Goal: Task Accomplishment & Management: Manage account settings

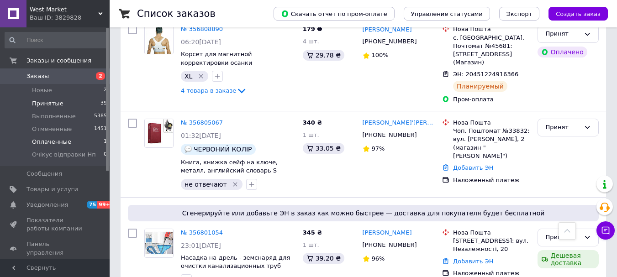
scroll to position [604, 0]
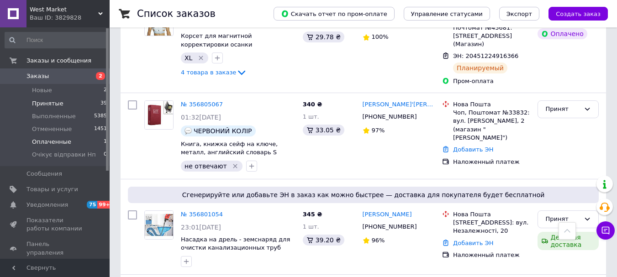
click at [50, 142] on span "Оплаченные" at bounding box center [51, 142] width 39 height 8
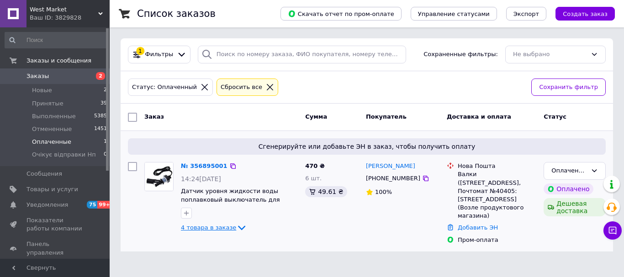
click at [236, 233] on icon at bounding box center [241, 227] width 11 height 11
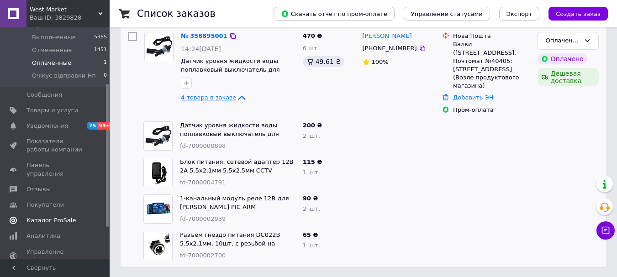
scroll to position [91, 0]
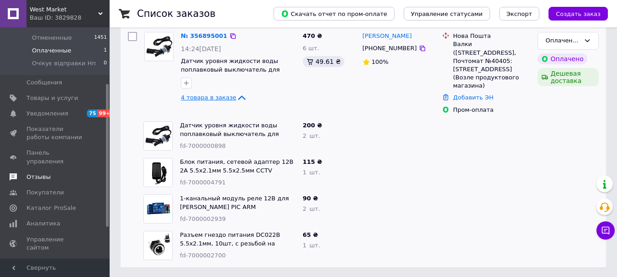
click at [51, 173] on span "Отзывы" at bounding box center [55, 177] width 58 height 8
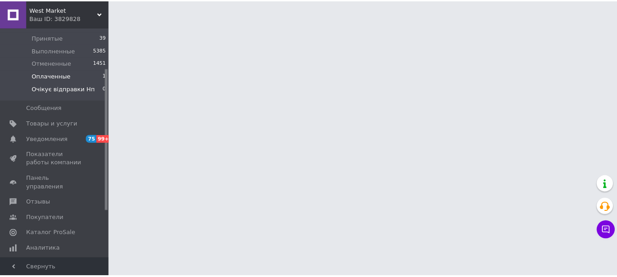
scroll to position [46, 0]
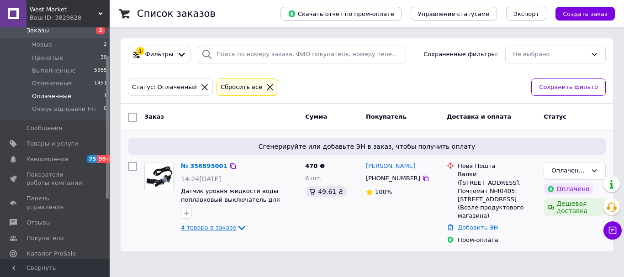
click at [236, 233] on icon at bounding box center [241, 227] width 11 height 11
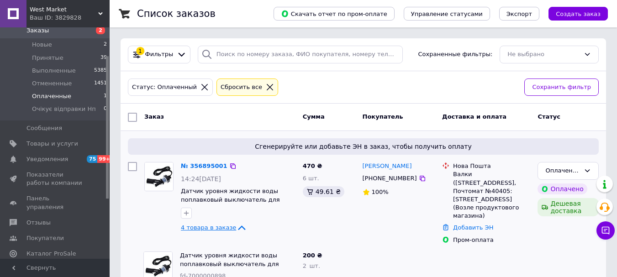
scroll to position [130, 0]
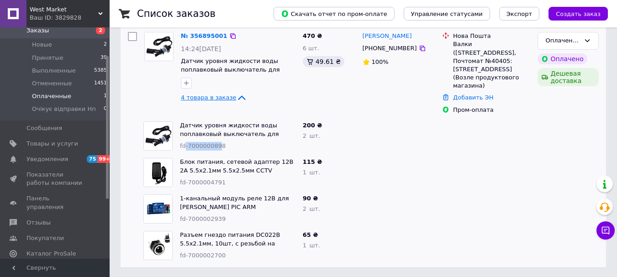
click at [189, 146] on span "fd-7000000898" at bounding box center [203, 145] width 46 height 7
drag, startPoint x: 221, startPoint y: 144, endPoint x: 189, endPoint y: 144, distance: 32.9
click at [189, 144] on div "fd-7000000898" at bounding box center [238, 146] width 116 height 9
copy span "7000000898"
drag, startPoint x: 221, startPoint y: 182, endPoint x: 188, endPoint y: 183, distance: 33.3
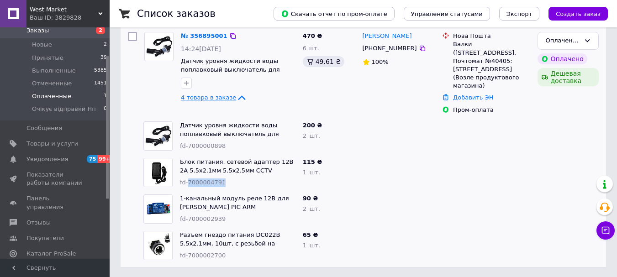
click at [188, 183] on div "fd-7000004791" at bounding box center [238, 183] width 116 height 9
copy span "7000004791"
drag, startPoint x: 223, startPoint y: 217, endPoint x: 186, endPoint y: 217, distance: 37.0
click at [186, 217] on div "fd-7000002939" at bounding box center [238, 219] width 116 height 9
drag, startPoint x: 235, startPoint y: 215, endPoint x: 225, endPoint y: 215, distance: 10.5
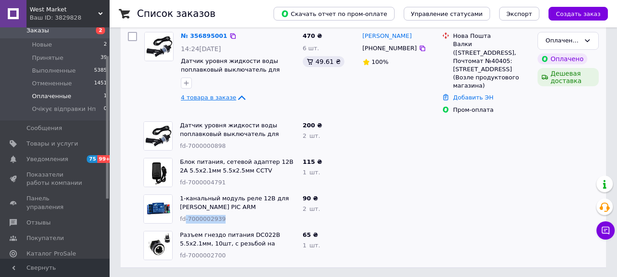
click at [235, 215] on div "fd-7000002939" at bounding box center [238, 219] width 116 height 9
click at [224, 217] on div "fd-7000002939" at bounding box center [238, 219] width 116 height 9
drag, startPoint x: 222, startPoint y: 217, endPoint x: 187, endPoint y: 217, distance: 34.7
click at [187, 217] on div "fd-7000002939" at bounding box center [238, 219] width 116 height 9
copy span "7000002939"
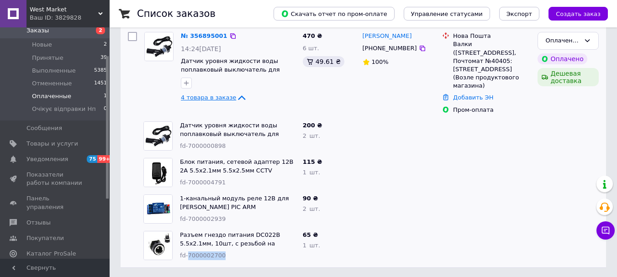
drag, startPoint x: 221, startPoint y: 254, endPoint x: 189, endPoint y: 254, distance: 32.4
click at [189, 254] on div "fd-7000002700" at bounding box center [238, 256] width 116 height 9
copy span "7000002700"
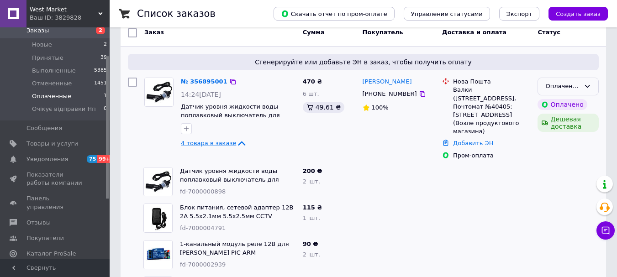
click at [553, 87] on div "Оплаченный" at bounding box center [562, 87] width 35 height 10
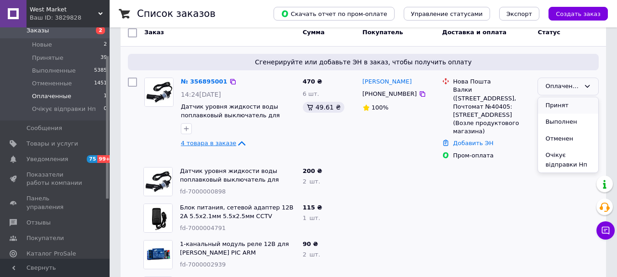
click at [556, 107] on li "Принят" at bounding box center [568, 105] width 60 height 17
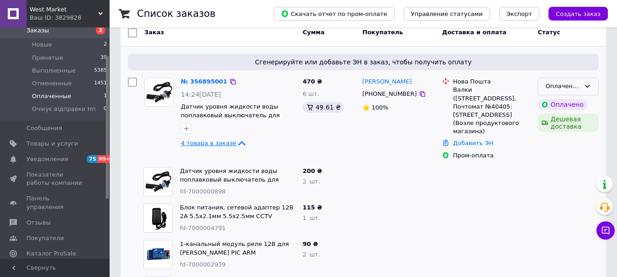
click at [563, 91] on div "Оплаченный" at bounding box center [562, 87] width 35 height 10
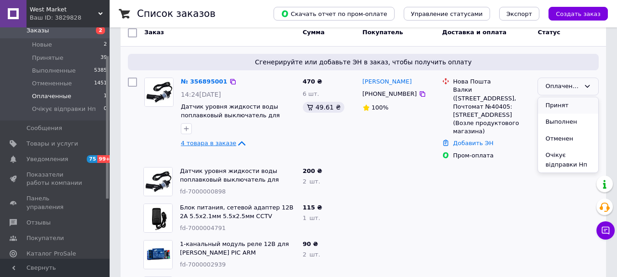
click at [560, 108] on li "Принят" at bounding box center [568, 105] width 60 height 17
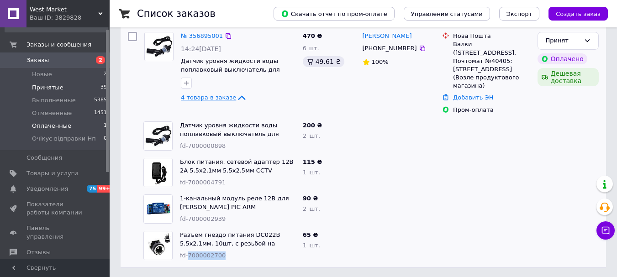
scroll to position [0, 0]
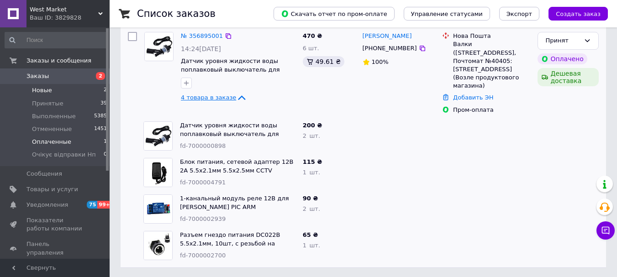
click at [69, 89] on li "Новые 2" at bounding box center [56, 90] width 112 height 13
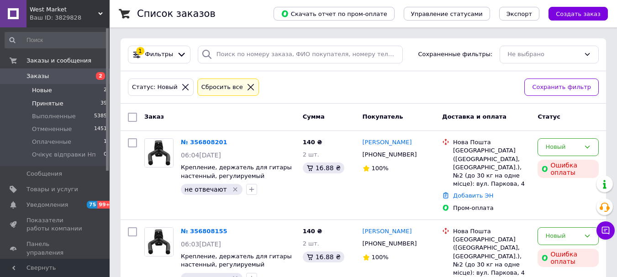
click at [68, 105] on li "Принятые 39" at bounding box center [56, 103] width 112 height 13
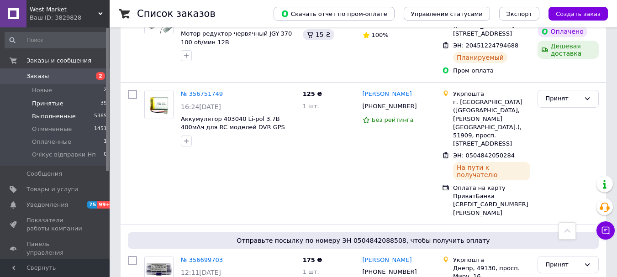
scroll to position [1415, 0]
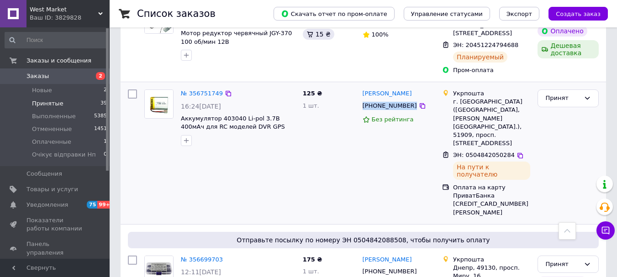
drag, startPoint x: 363, startPoint y: 131, endPoint x: 398, endPoint y: 131, distance: 35.2
click at [411, 111] on div "[PHONE_NUMBER]" at bounding box center [399, 106] width 74 height 10
copy div "[PHONE_NUMBER]"
drag, startPoint x: 464, startPoint y: 163, endPoint x: 506, endPoint y: 163, distance: 42.5
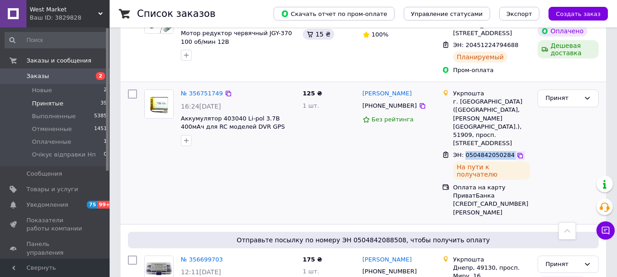
click at [506, 161] on div "ЭН: 0504842050284" at bounding box center [491, 155] width 79 height 11
copy div "0504842050284"
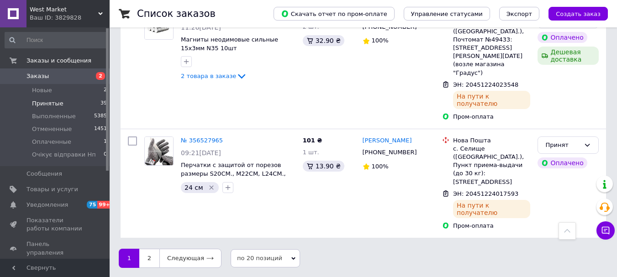
scroll to position [2205, 0]
click at [153, 258] on link "2" at bounding box center [149, 258] width 20 height 19
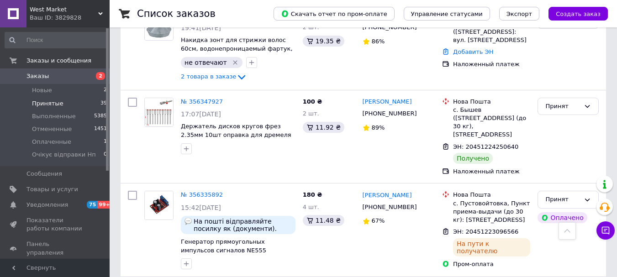
scroll to position [1187, 0]
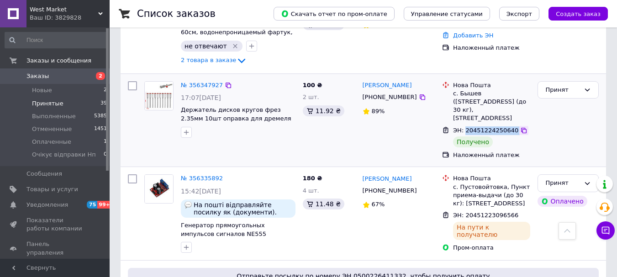
drag, startPoint x: 497, startPoint y: 151, endPoint x: 512, endPoint y: 151, distance: 14.6
click at [512, 136] on div "ЭН: 20451224250640" at bounding box center [491, 131] width 79 height 11
copy div "20451224250640"
click at [563, 95] on div "Принят" at bounding box center [562, 90] width 35 height 10
click at [563, 117] on li "Выполнен" at bounding box center [568, 108] width 60 height 17
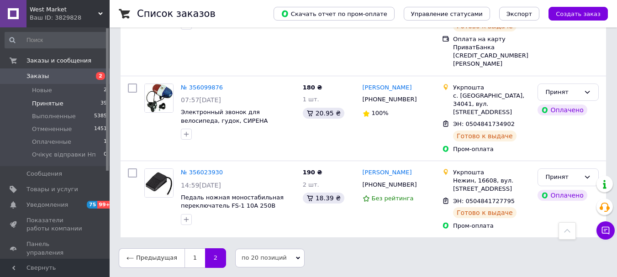
scroll to position [1748, 0]
click at [184, 253] on link "1" at bounding box center [194, 257] width 21 height 19
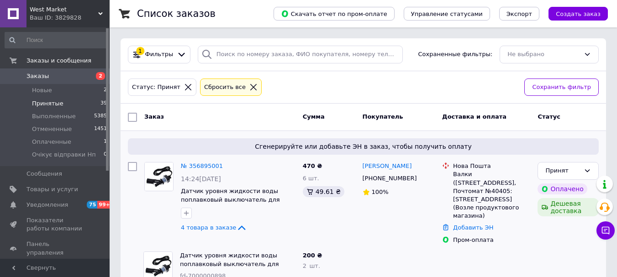
click at [58, 103] on span "Принятые" at bounding box center [48, 104] width 32 height 8
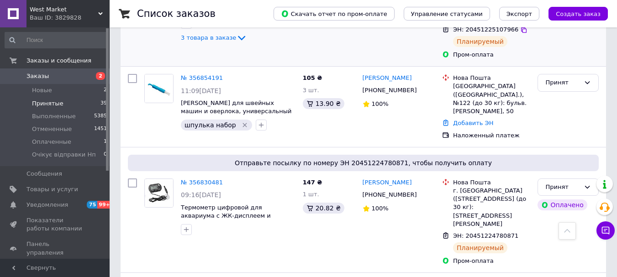
scroll to position [502, 0]
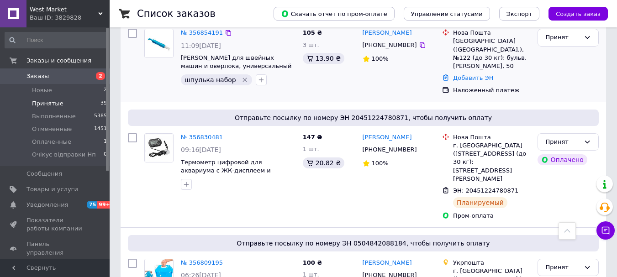
click at [152, 51] on img at bounding box center [159, 43] width 28 height 28
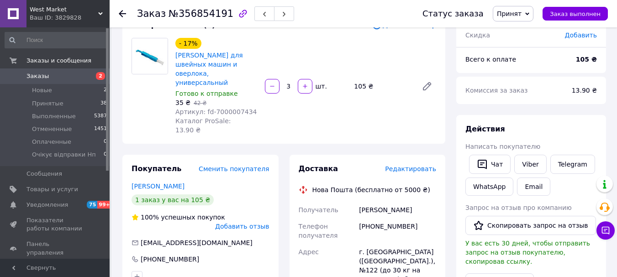
scroll to position [46, 0]
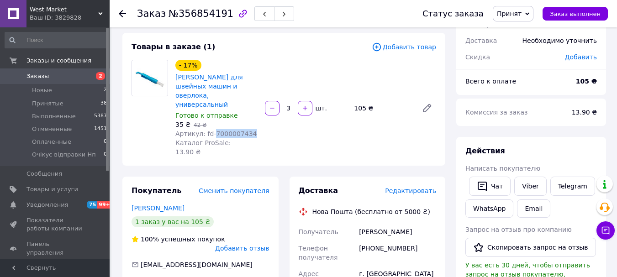
drag, startPoint x: 176, startPoint y: 206, endPoint x: 224, endPoint y: 205, distance: 48.0
click at [237, 158] on div "- 17% Нитевдеватель для швейных машин и оверлока, универсальный Готово к отправ…" at bounding box center [216, 108] width 89 height 100
click at [45, 104] on span "Принятые" at bounding box center [48, 104] width 32 height 8
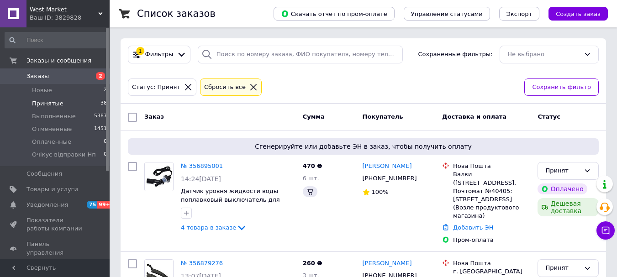
click at [162, 115] on div "Заказ" at bounding box center [220, 117] width 158 height 16
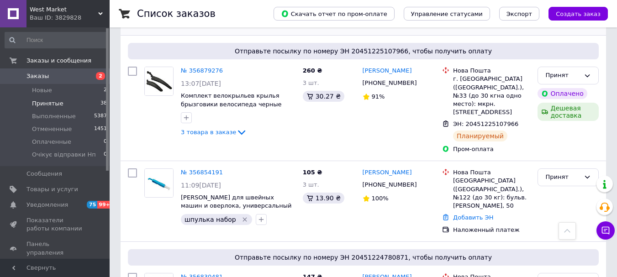
scroll to position [274, 0]
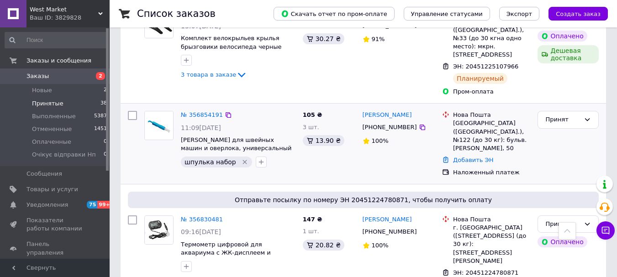
click at [159, 136] on img at bounding box center [159, 125] width 28 height 28
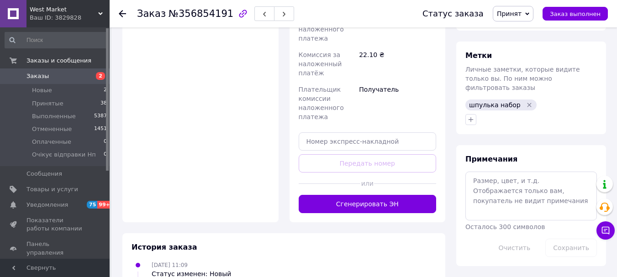
scroll to position [594, 0]
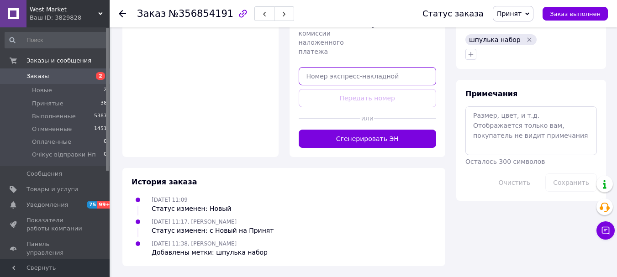
paste input "20451225291295"
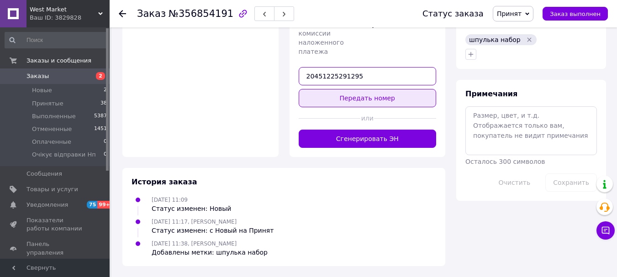
type input "20451225291295"
click at [339, 107] on button "Передать номер" at bounding box center [368, 98] width 138 height 18
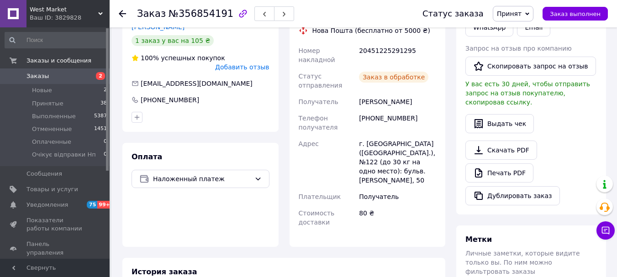
scroll to position [183, 0]
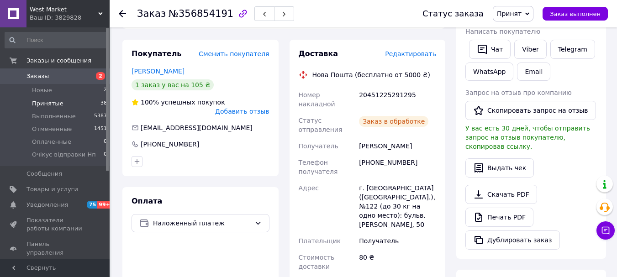
click at [78, 101] on li "Принятые 38" at bounding box center [56, 103] width 112 height 13
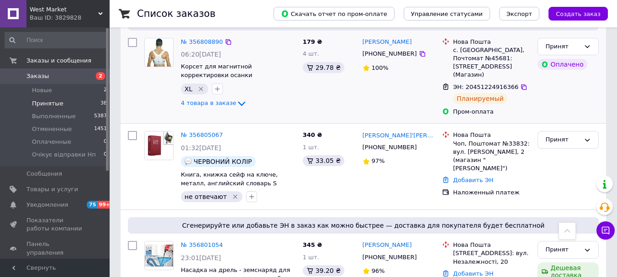
scroll to position [731, 0]
click at [238, 105] on icon at bounding box center [241, 103] width 7 height 5
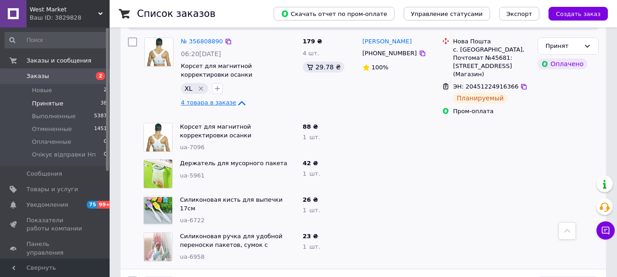
click at [236, 109] on icon at bounding box center [241, 103] width 11 height 11
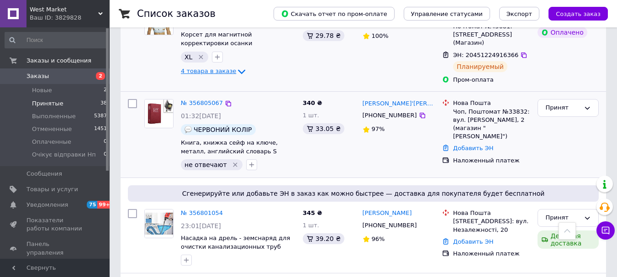
scroll to position [776, 0]
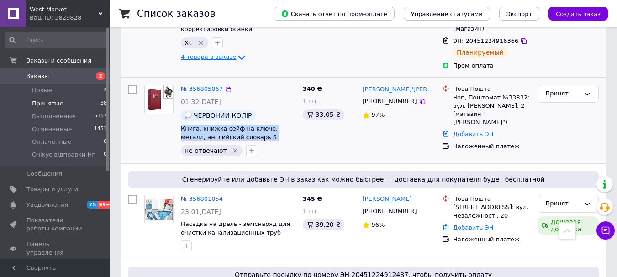
drag, startPoint x: 178, startPoint y: 154, endPoint x: 275, endPoint y: 159, distance: 96.9
click at [283, 160] on div "№ 356805067 01:32, 12.08.2025 ЧЕРВОНИЙ КОЛІР Книга, книжка сейф на ключе, метал…" at bounding box center [238, 120] width 122 height 79
copy span "Книга, книжка сейф на ключе, металл, английский словарь S 180x115x55мм"
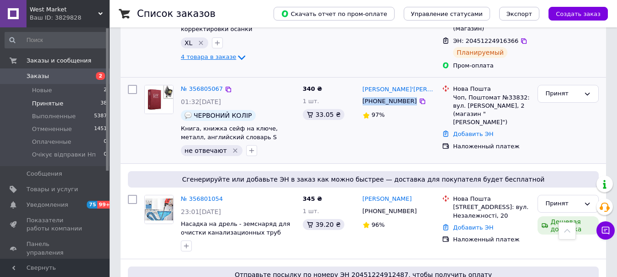
drag, startPoint x: 363, startPoint y: 116, endPoint x: 389, endPoint y: 117, distance: 26.5
click at [415, 106] on div "[PHONE_NUMBER]" at bounding box center [399, 101] width 74 height 10
copy div "[PHONE_NUMBER]"
drag, startPoint x: 185, startPoint y: 152, endPoint x: 231, endPoint y: 153, distance: 45.7
click at [235, 151] on div "№ 356805067 01:32, 12.08.2025 ЧЕРВОНИЙ КОЛІР Книга, книжка сейф на ключе, метал…" at bounding box center [238, 120] width 122 height 79
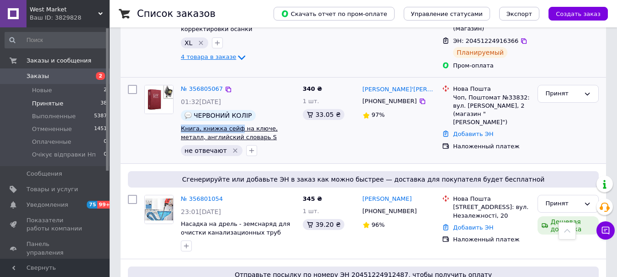
copy span "Книга, книжка сейф"
drag, startPoint x: 362, startPoint y: 117, endPoint x: 404, endPoint y: 118, distance: 42.0
click at [404, 107] on div "[PHONE_NUMBER]" at bounding box center [390, 101] width 58 height 12
copy div "[PHONE_NUMBER]"
click at [161, 114] on img at bounding box center [159, 99] width 28 height 28
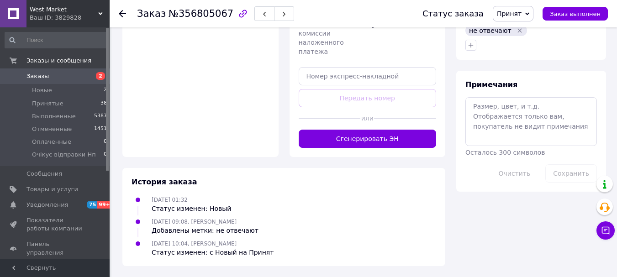
scroll to position [639, 0]
paste input "20451225303852"
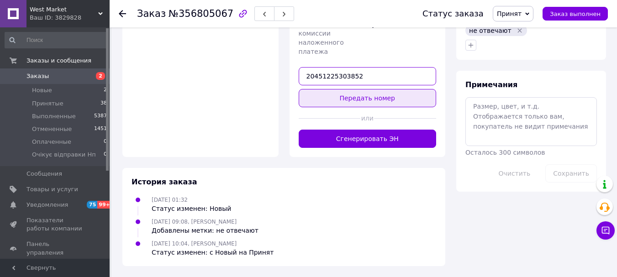
type input "20451225303852"
click at [349, 107] on button "Передать номер" at bounding box center [368, 98] width 138 height 18
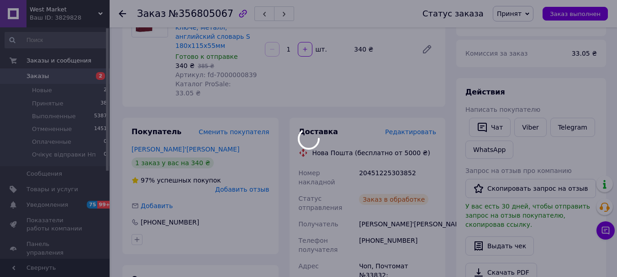
scroll to position [91, 0]
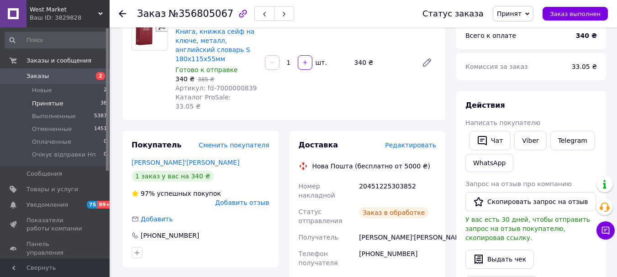
click at [69, 104] on li "Принятые 38" at bounding box center [56, 103] width 112 height 13
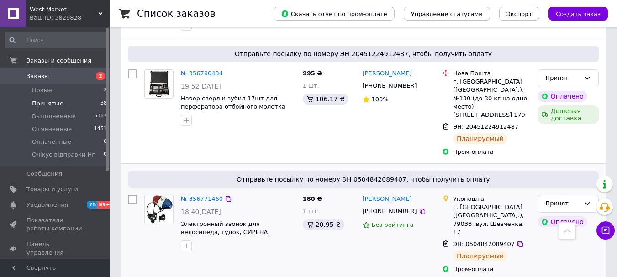
scroll to position [1034, 0]
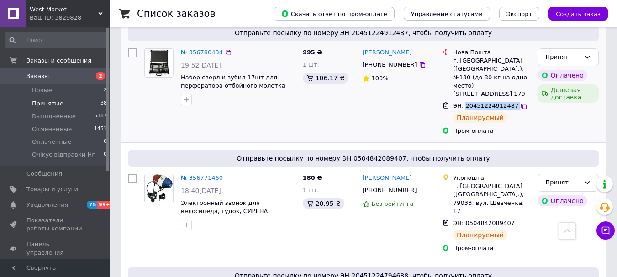
drag, startPoint x: 463, startPoint y: 125, endPoint x: 496, endPoint y: 127, distance: 32.5
click at [518, 111] on div "ЭН: 20451224912487" at bounding box center [491, 106] width 79 height 11
copy div "20451224912487"
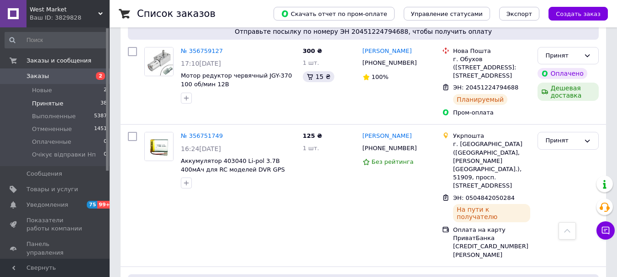
scroll to position [1262, 0]
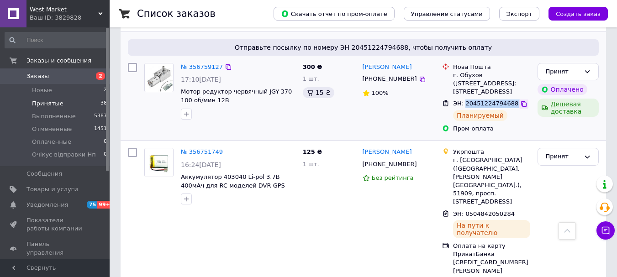
drag, startPoint x: 464, startPoint y: 123, endPoint x: 510, endPoint y: 120, distance: 45.3
click at [510, 109] on div "ЭН: 20451224794688" at bounding box center [491, 104] width 79 height 11
copy div "20451224794688"
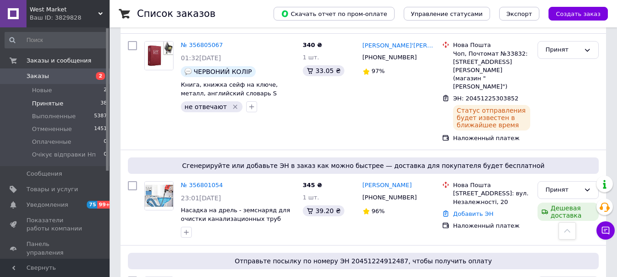
scroll to position [760, 0]
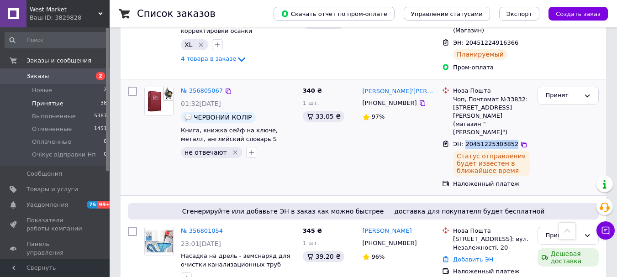
drag, startPoint x: 464, startPoint y: 116, endPoint x: 509, endPoint y: 113, distance: 44.9
click at [509, 139] on div "ЭН: 20451225303852" at bounding box center [485, 144] width 67 height 11
copy span "20451225303852"
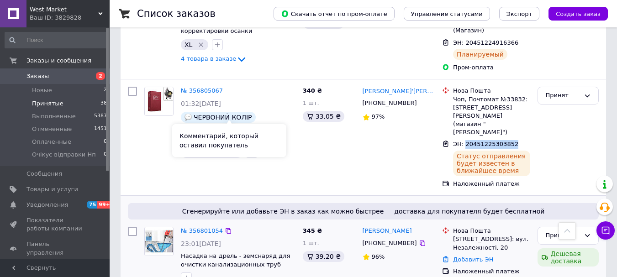
scroll to position [851, 0]
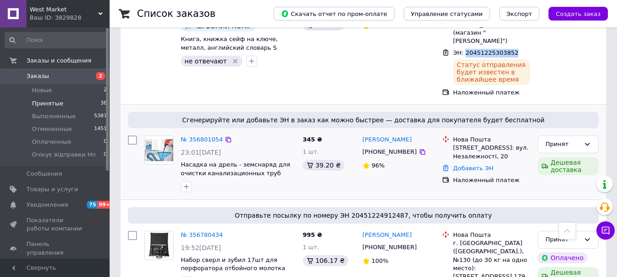
click at [162, 164] on img at bounding box center [159, 150] width 28 height 28
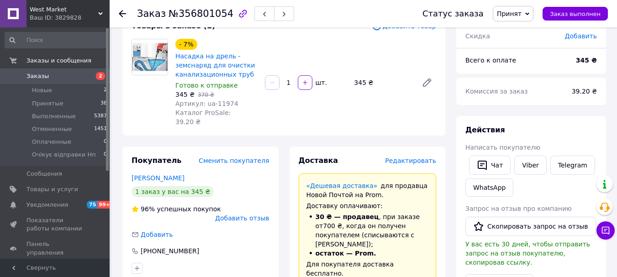
scroll to position [137, 0]
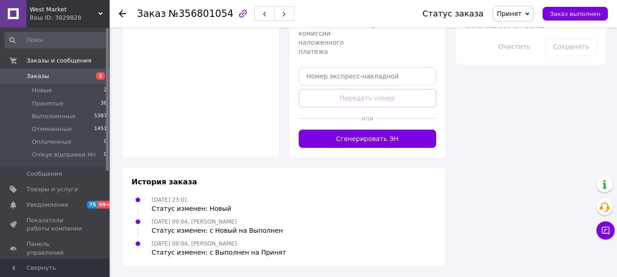
scroll to position [825, 0]
paste input "20451225322127"
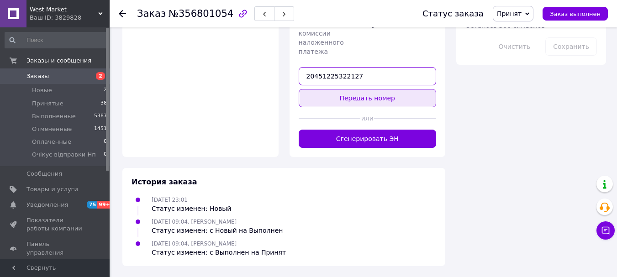
type input "20451225322127"
click at [338, 107] on button "Передать номер" at bounding box center [368, 98] width 138 height 18
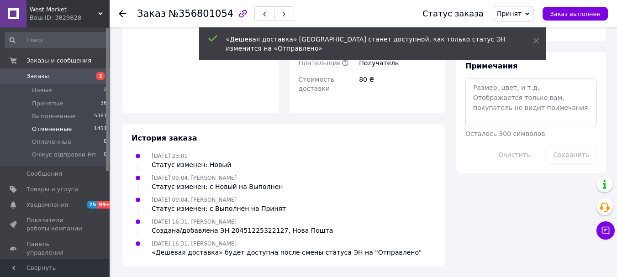
scroll to position [550, 0]
click at [53, 100] on span "Принятые" at bounding box center [48, 104] width 32 height 8
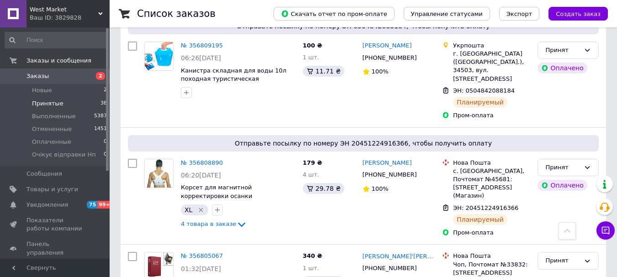
scroll to position [594, 0]
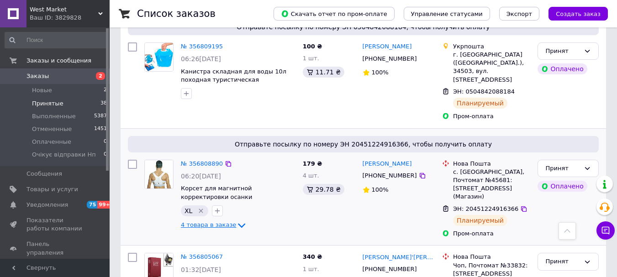
click at [237, 221] on icon at bounding box center [241, 225] width 11 height 11
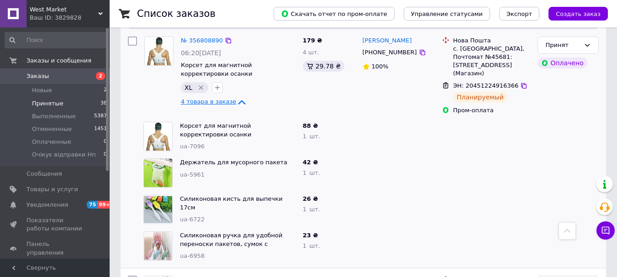
scroll to position [731, 0]
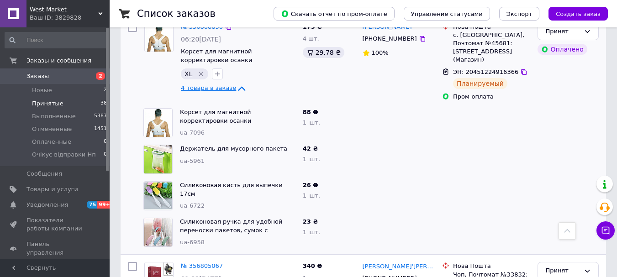
click at [237, 83] on icon at bounding box center [241, 88] width 11 height 11
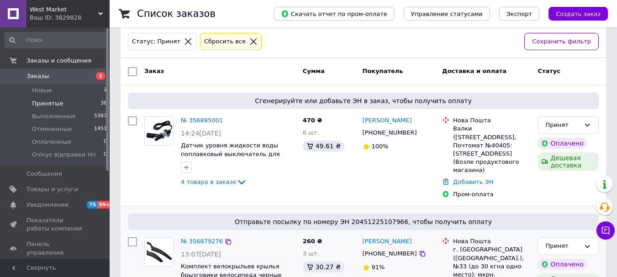
scroll to position [137, 0]
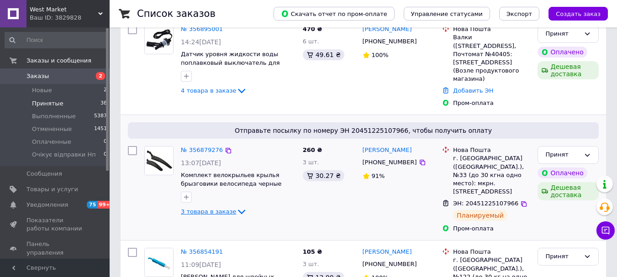
click at [237, 217] on icon at bounding box center [241, 211] width 11 height 11
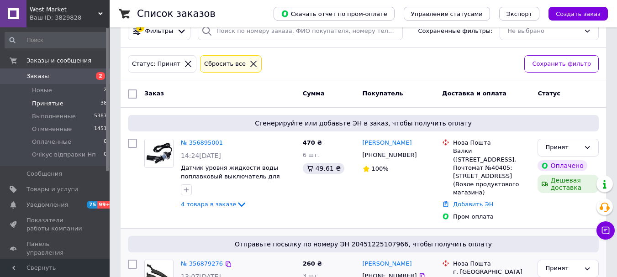
scroll to position [0, 0]
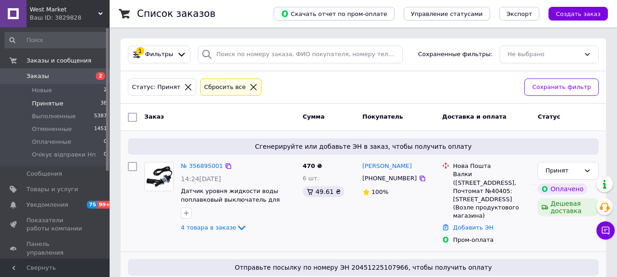
click at [166, 183] on img at bounding box center [159, 177] width 28 height 28
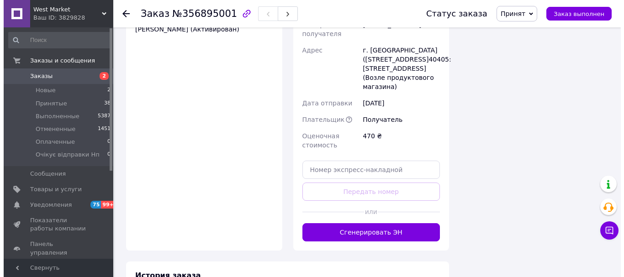
scroll to position [868, 0]
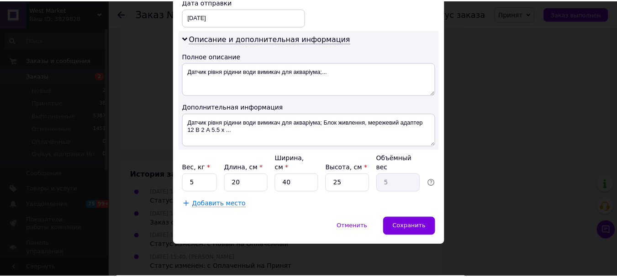
scroll to position [590, 0]
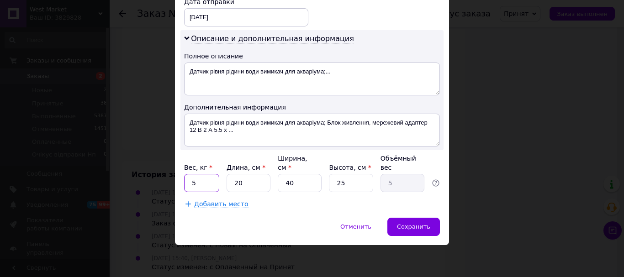
click at [205, 174] on input "5" at bounding box center [201, 183] width 35 height 18
type input "0.5"
click at [248, 174] on input "20" at bounding box center [248, 183] width 44 height 18
type input "2"
type input "0.5"
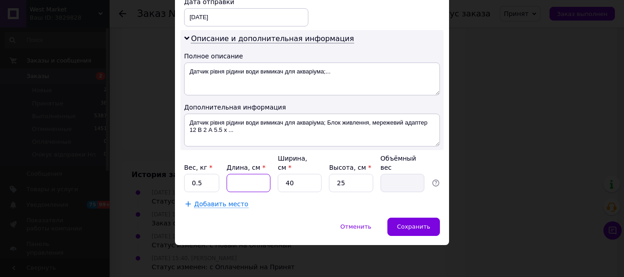
type input "1"
type input "0.25"
type input "1"
click at [297, 174] on input "40" at bounding box center [300, 183] width 44 height 18
type input "4"
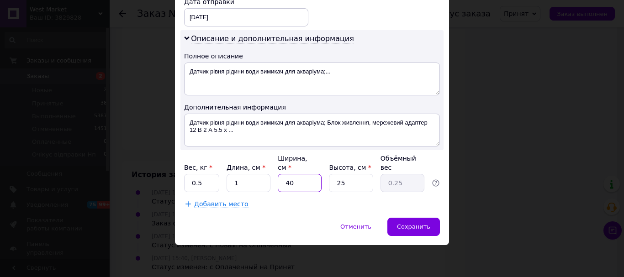
type input "0.1"
type input "1"
type input "0.1"
type input "1"
click at [351, 174] on input "25" at bounding box center [351, 183] width 44 height 18
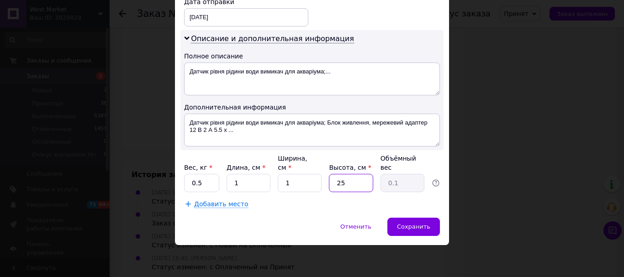
type input "2"
type input "1"
type input "0.1"
type input "1"
click at [396, 225] on div "Сохранить" at bounding box center [413, 227] width 53 height 18
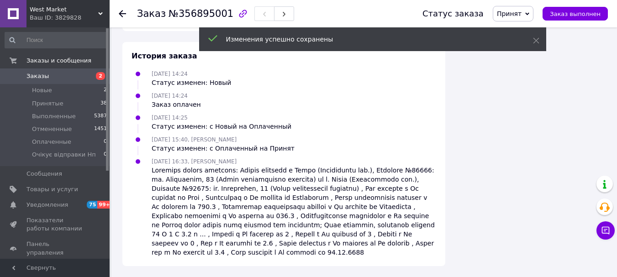
scroll to position [1461, 0]
click at [352, 22] on button "Сгенерировать ЭН" at bounding box center [368, 13] width 138 height 18
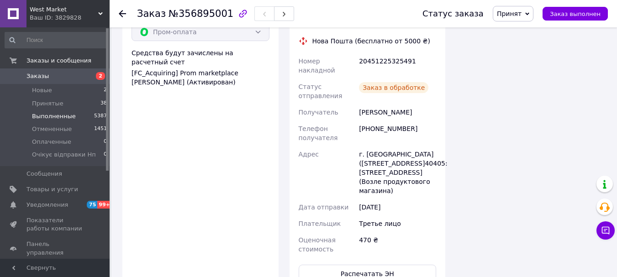
scroll to position [639, 0]
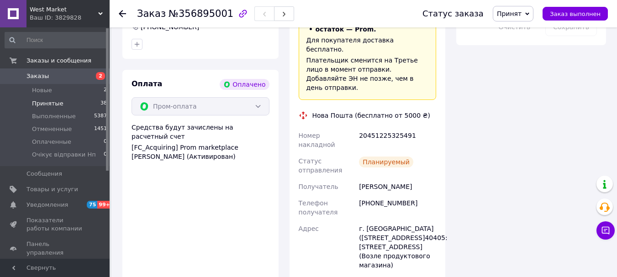
click at [68, 102] on li "Принятые 38" at bounding box center [56, 103] width 112 height 13
